Goal: Task Accomplishment & Management: Use online tool/utility

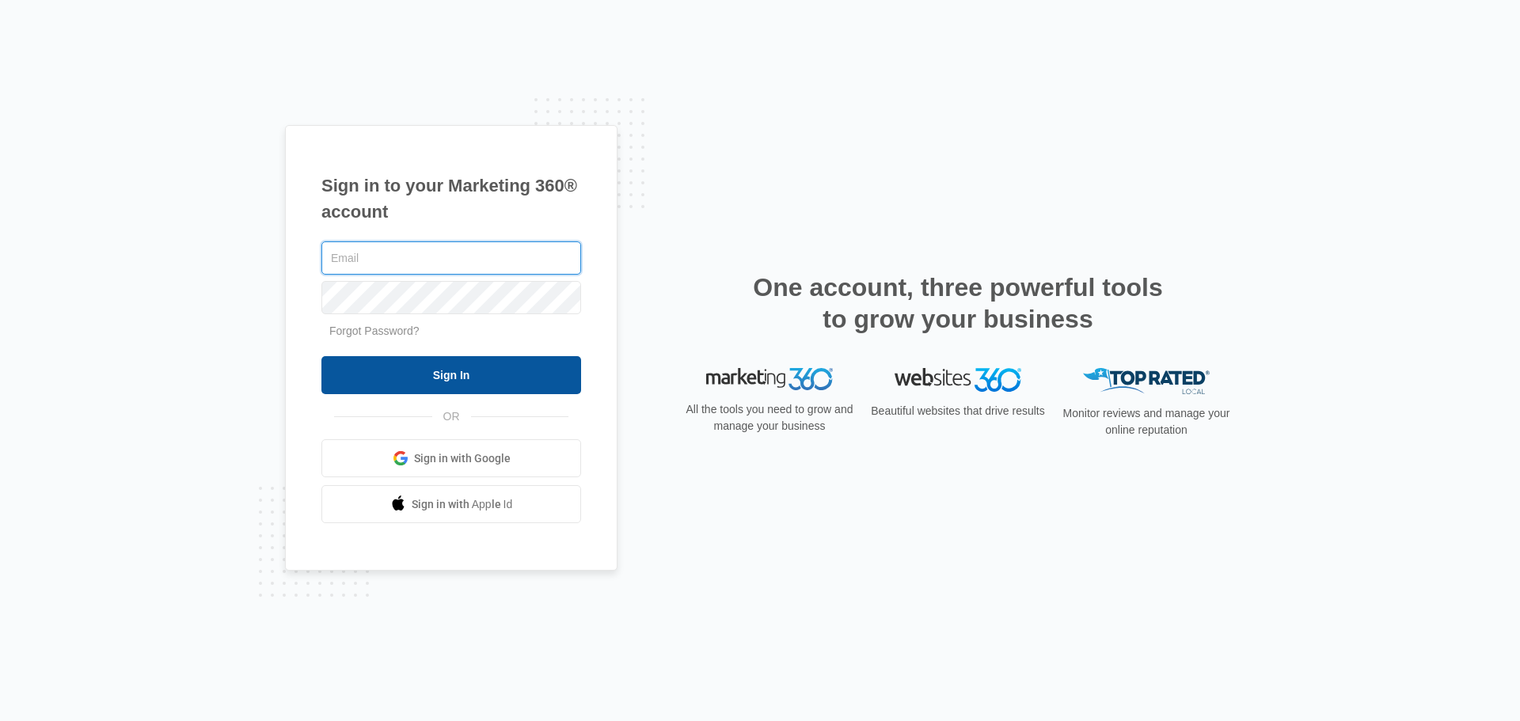
type input "[EMAIL_ADDRESS][DOMAIN_NAME]"
click at [448, 377] on input "Sign In" at bounding box center [452, 375] width 260 height 38
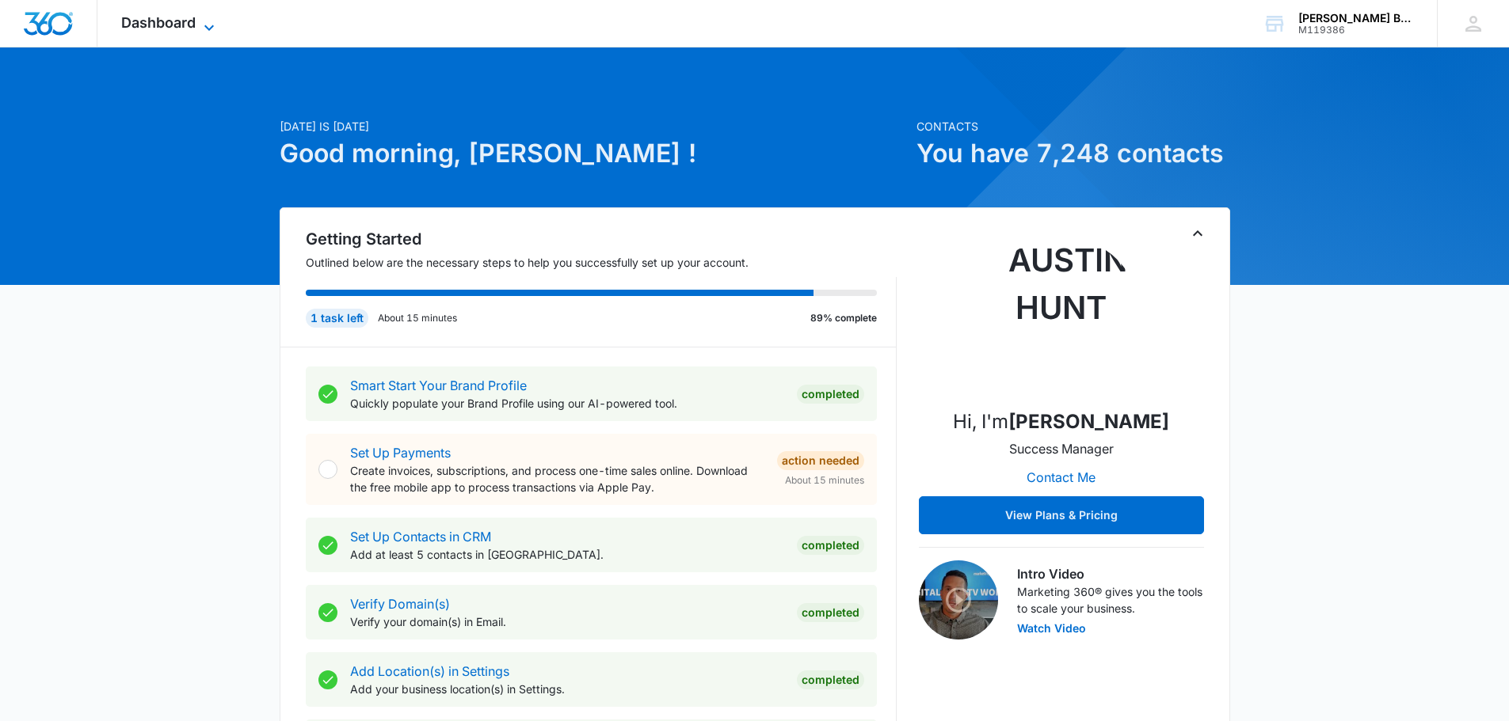
click at [207, 23] on icon at bounding box center [209, 27] width 19 height 19
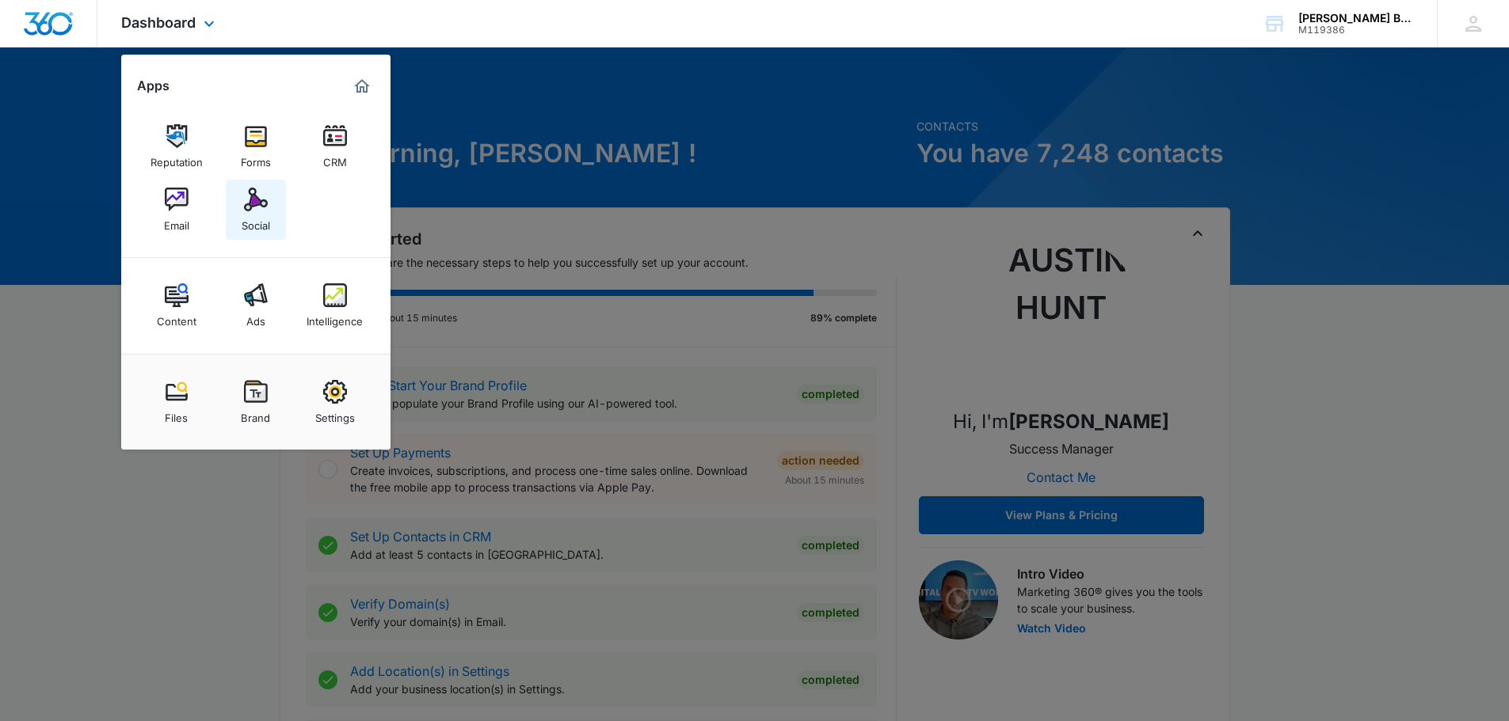
click at [259, 200] on img at bounding box center [256, 200] width 24 height 24
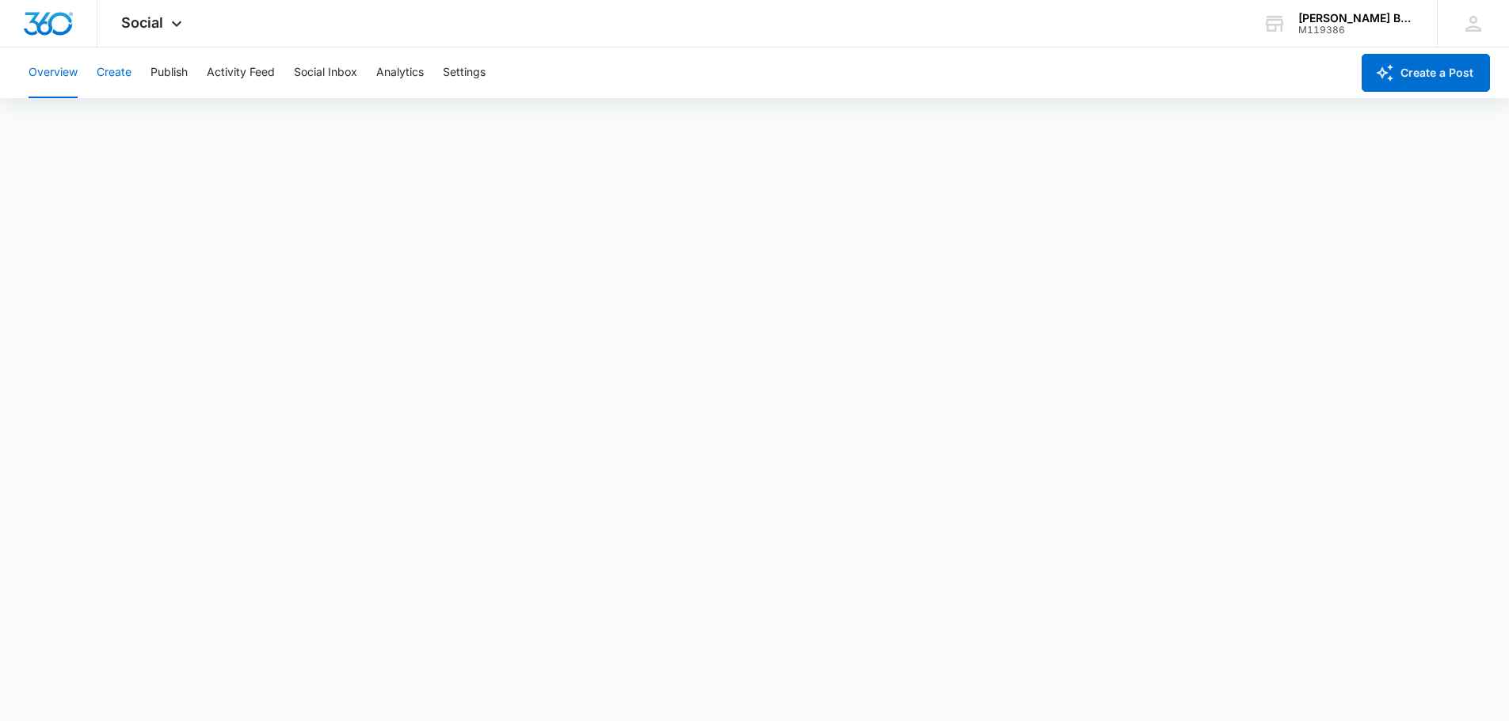
click at [127, 74] on button "Create" at bounding box center [114, 73] width 35 height 51
click at [63, 67] on button "Overview" at bounding box center [53, 73] width 49 height 51
click at [322, 75] on button "Social Inbox" at bounding box center [325, 73] width 63 height 51
click at [179, 70] on button "Publish" at bounding box center [168, 73] width 37 height 51
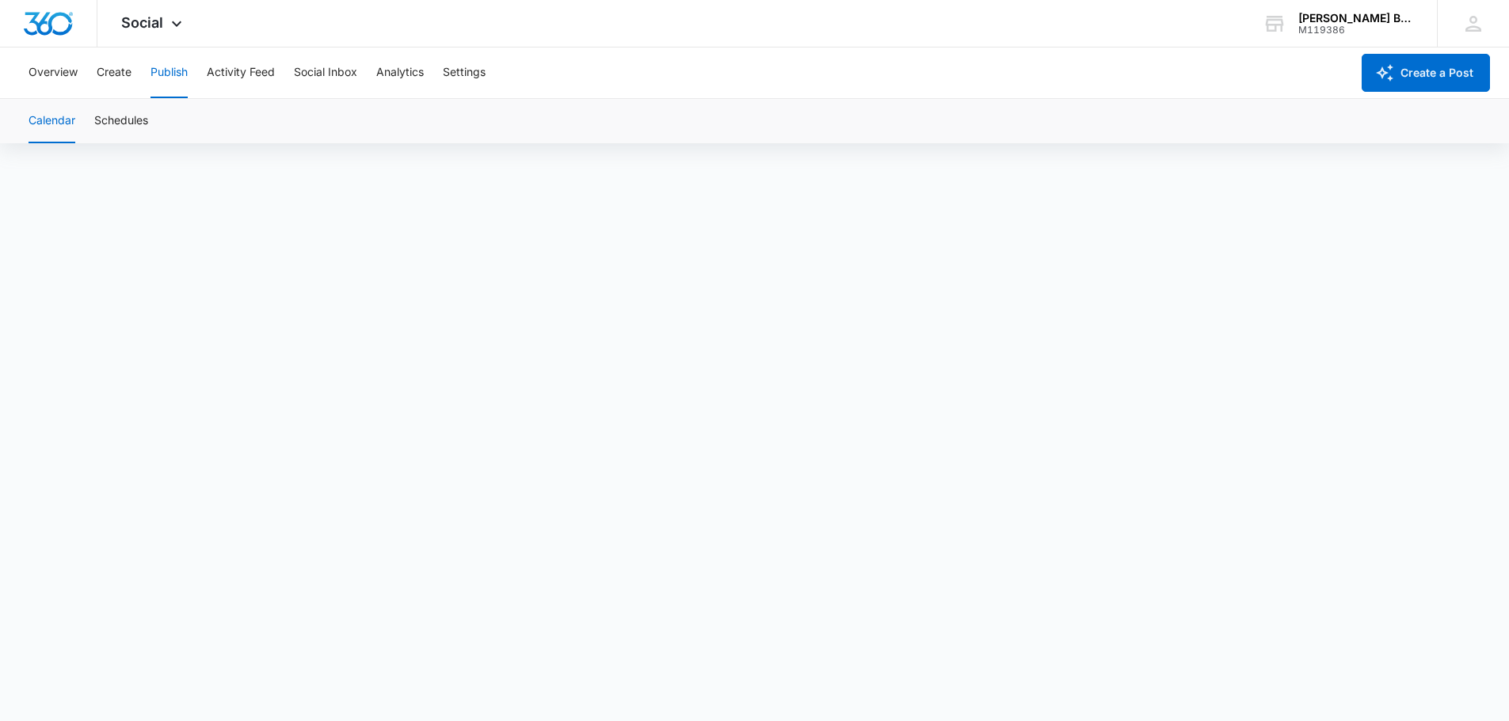
click at [173, 74] on button "Publish" at bounding box center [168, 73] width 37 height 51
